Goal: Navigation & Orientation: Find specific page/section

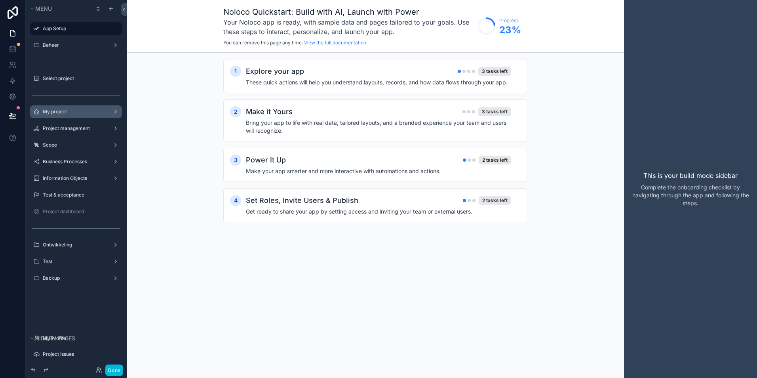
click at [54, 109] on label "My project" at bounding box center [74, 112] width 63 height 6
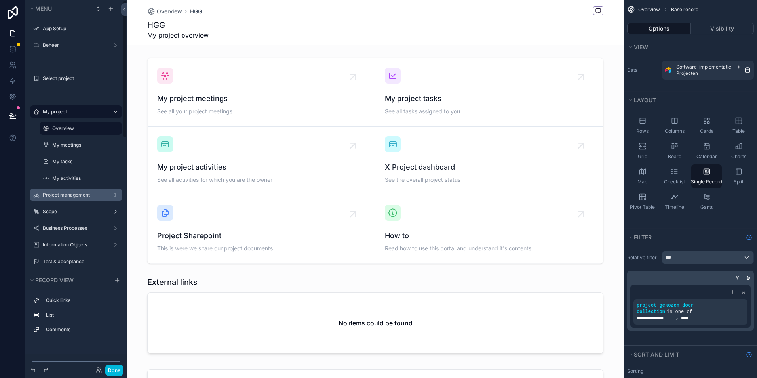
click at [53, 196] on label "Project management" at bounding box center [74, 195] width 63 height 6
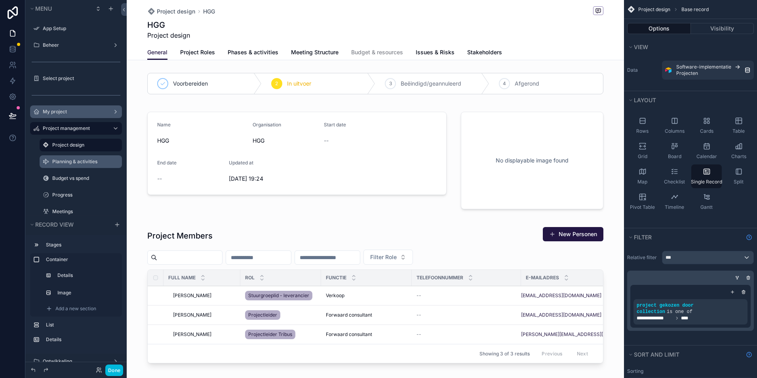
click at [63, 162] on label "Planning & activities" at bounding box center [84, 161] width 65 height 6
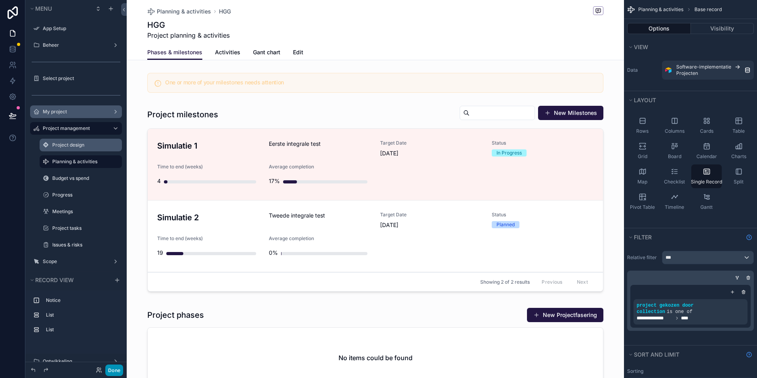
click at [114, 368] on button "Done" at bounding box center [114, 369] width 18 height 11
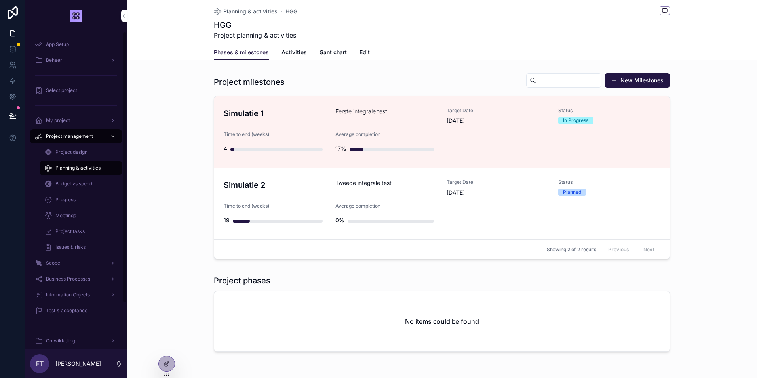
click at [71, 152] on span "Project design" at bounding box center [71, 152] width 32 height 6
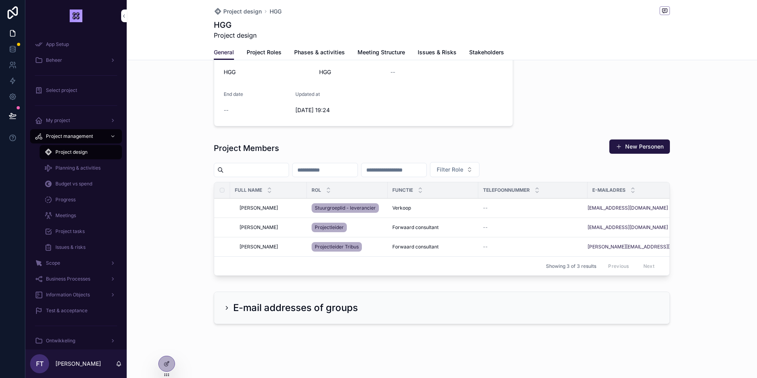
scroll to position [70, 0]
click at [67, 267] on div "Scope" at bounding box center [76, 263] width 82 height 13
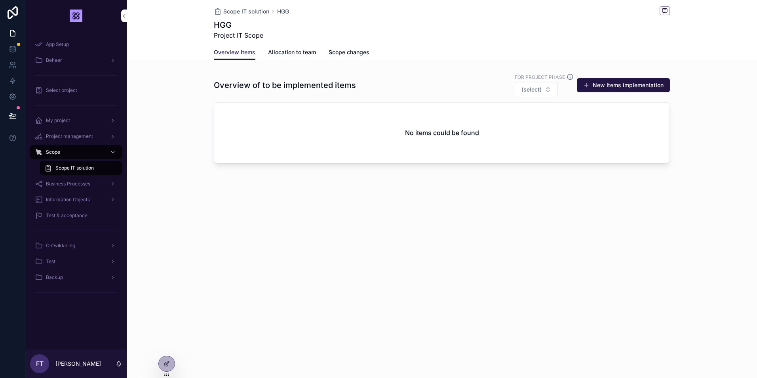
click at [63, 137] on span "Project management" at bounding box center [69, 136] width 47 height 6
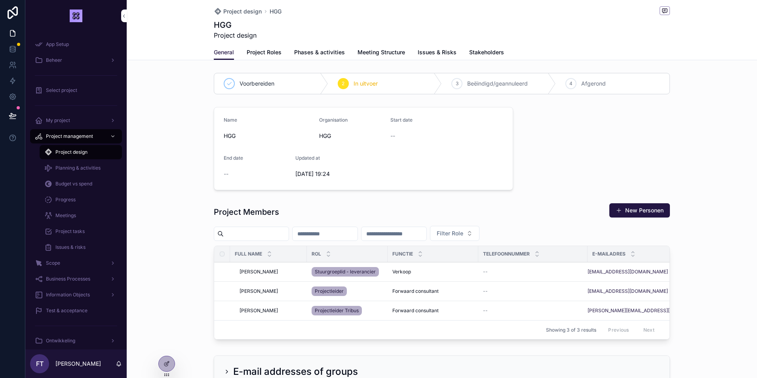
click at [62, 169] on span "Planning & activities" at bounding box center [77, 168] width 45 height 6
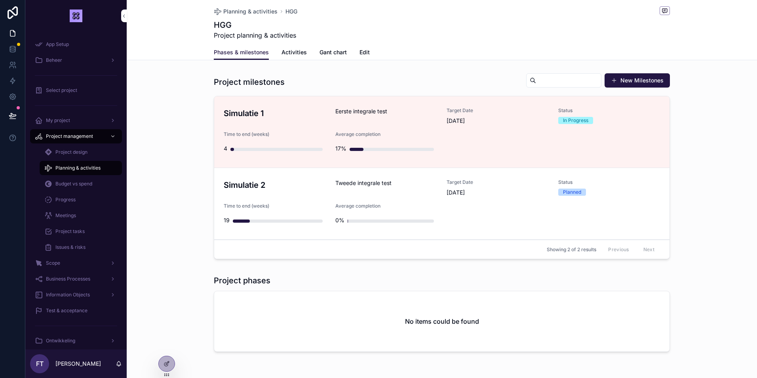
click at [283, 54] on span "Activities" at bounding box center [294, 52] width 25 height 8
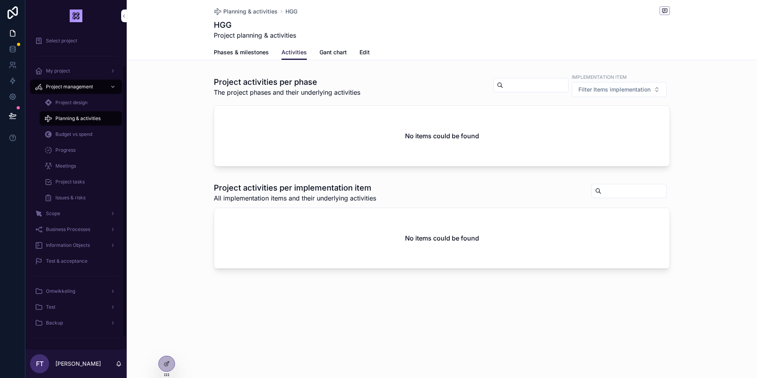
scroll to position [55, 0]
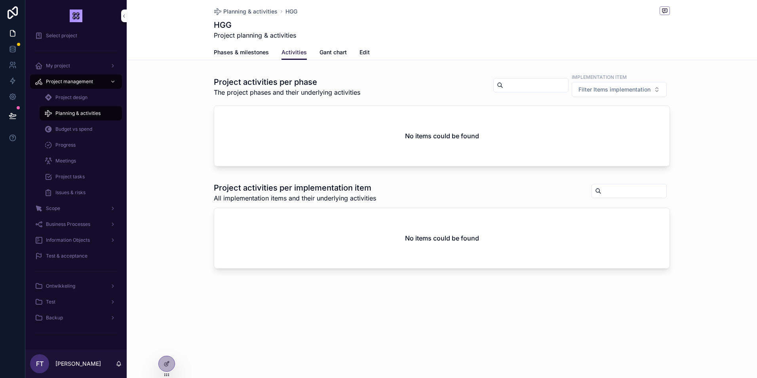
click at [65, 287] on span "Ontwikkeling" at bounding box center [60, 286] width 29 height 6
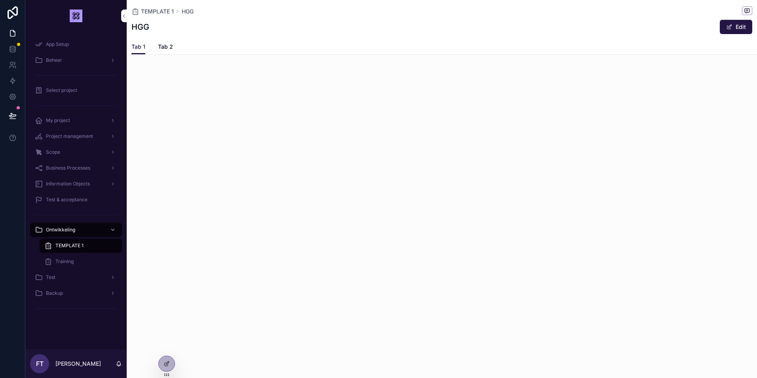
click at [52, 276] on span "Test" at bounding box center [51, 277] width 10 height 6
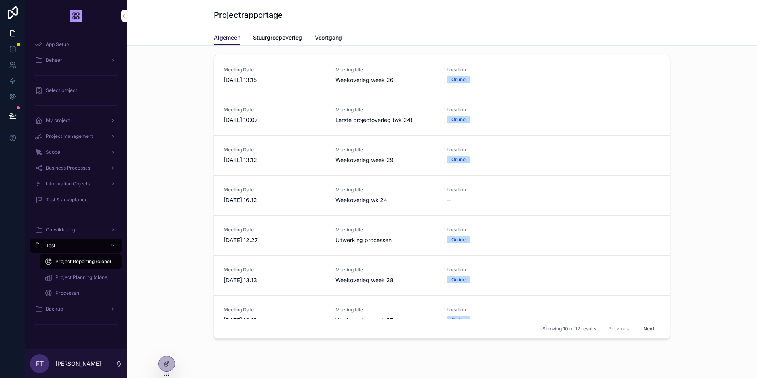
click at [57, 227] on span "Ontwikkeling" at bounding box center [60, 230] width 29 height 6
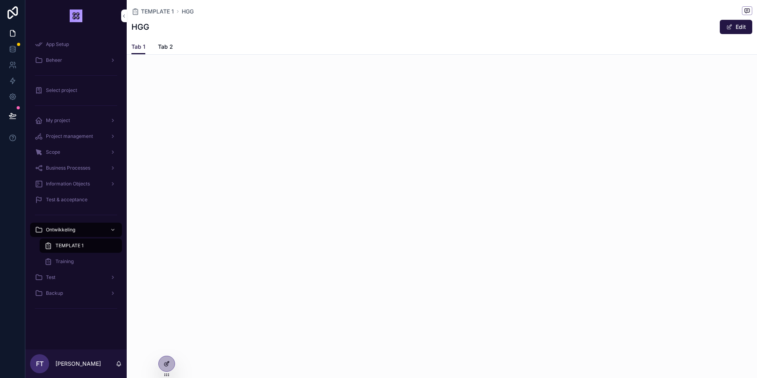
click at [166, 367] on div at bounding box center [167, 363] width 16 height 15
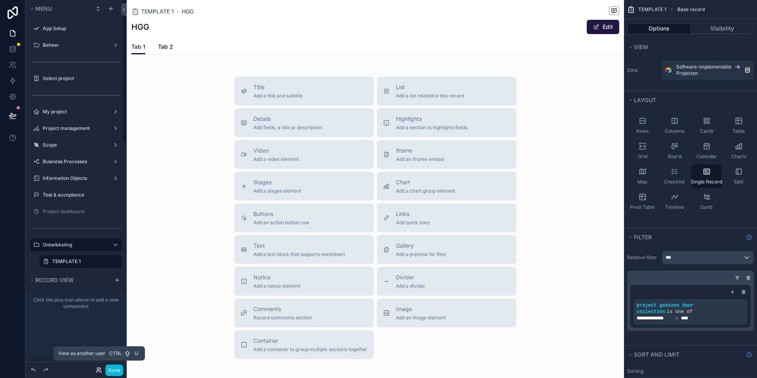
click at [99, 371] on icon at bounding box center [99, 370] width 6 height 6
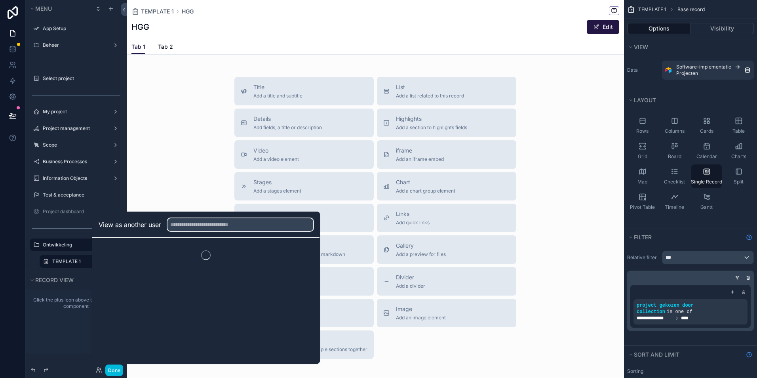
click at [201, 224] on input "text" at bounding box center [241, 224] width 146 height 13
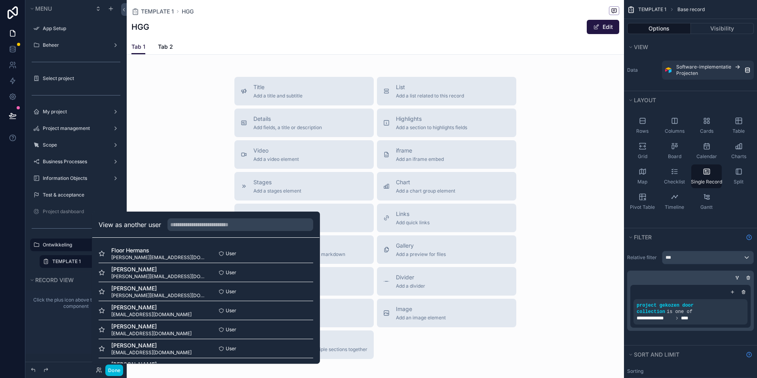
click at [129, 249] on span "Floor Hermans" at bounding box center [158, 250] width 95 height 8
click at [0, 0] on button "Select" at bounding box center [0, 0] width 0 height 0
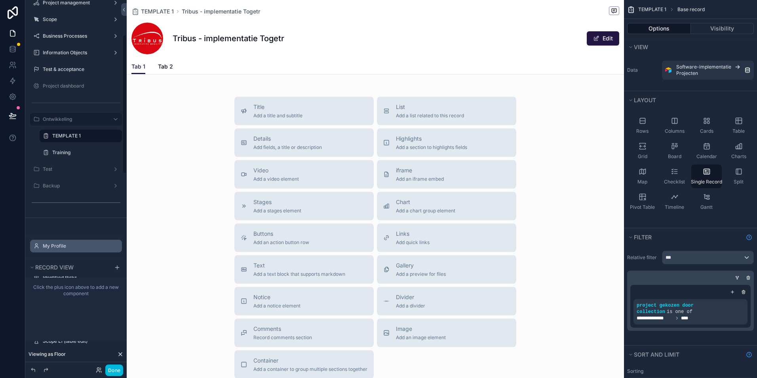
scroll to position [79, 0]
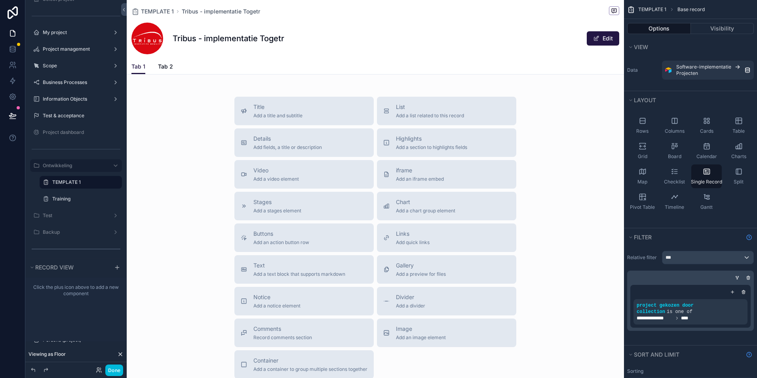
click at [63, 180] on label "TEMPLATE 1" at bounding box center [84, 182] width 65 height 6
click at [63, 198] on label "Training" at bounding box center [84, 199] width 65 height 6
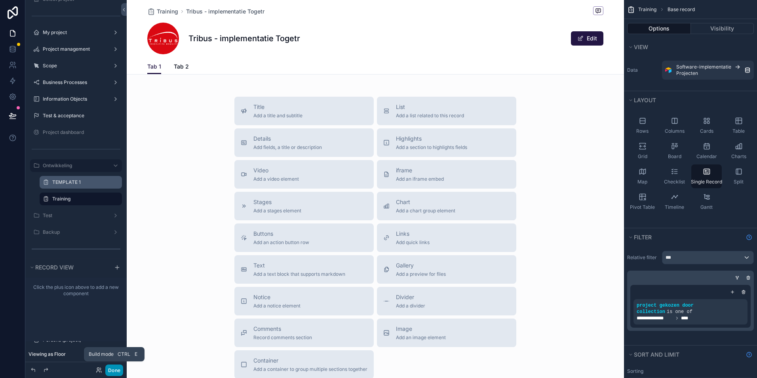
click at [115, 369] on button "Done" at bounding box center [114, 369] width 18 height 11
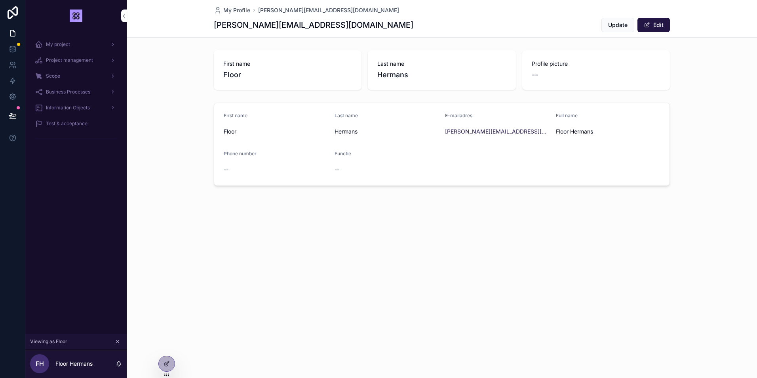
click at [62, 124] on span "Test & acceptance" at bounding box center [67, 123] width 42 height 6
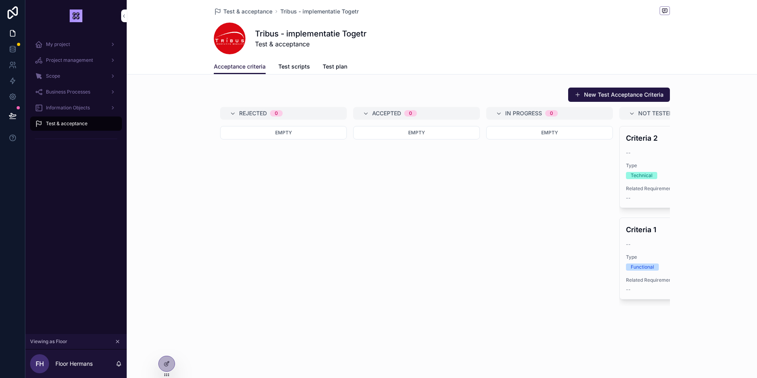
click at [61, 105] on span "Information Objects" at bounding box center [68, 108] width 44 height 6
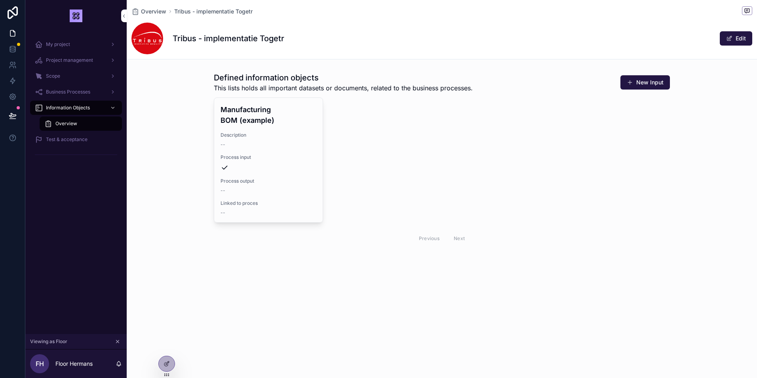
click at [57, 44] on span "My project" at bounding box center [58, 44] width 24 height 6
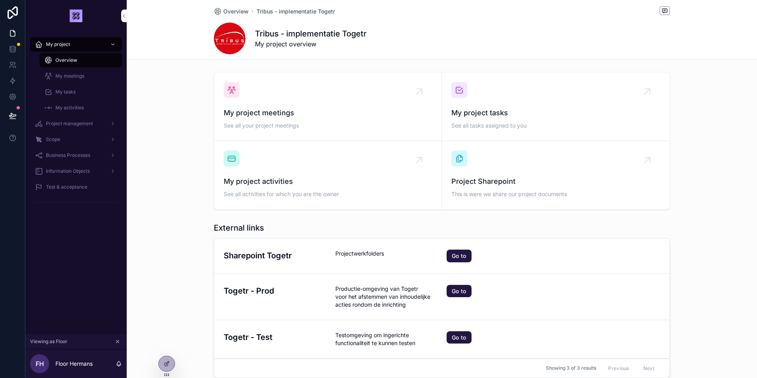
click at [701, 160] on div "My project meetings See all your project meetings My project tasks See all task…" at bounding box center [442, 141] width 630 height 144
